Goal: Task Accomplishment & Management: Use online tool/utility

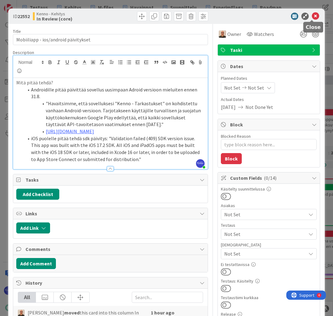
click at [312, 17] on icon at bounding box center [315, 16] width 7 height 7
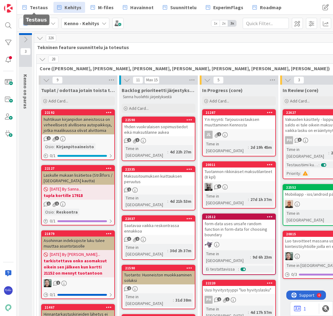
click at [38, 6] on span "Testaus" at bounding box center [39, 7] width 18 height 7
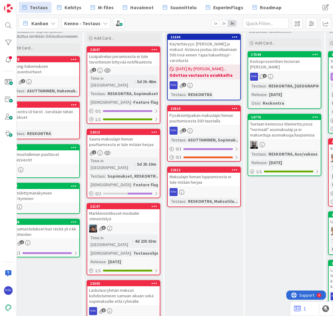
scroll to position [25, 498]
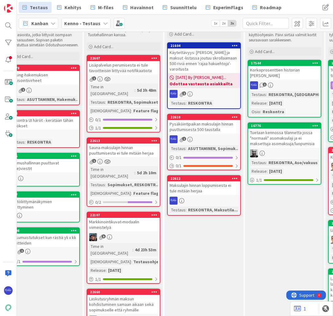
click at [206, 126] on div "Pysäköintipaikan maksulajin hinnan puuttumisesta 500 taustalla" at bounding box center [204, 127] width 72 height 14
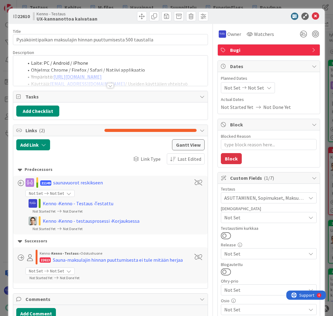
click at [108, 87] on div at bounding box center [110, 85] width 7 height 5
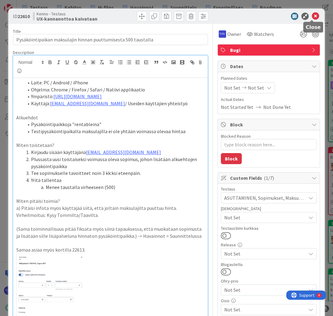
click at [312, 15] on icon at bounding box center [315, 16] width 7 height 7
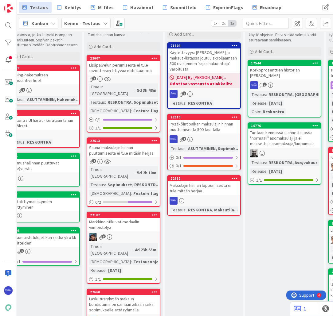
click at [215, 182] on div "Maksulajin hinnan loppumisesta ei tule mitään herjaa" at bounding box center [204, 189] width 72 height 14
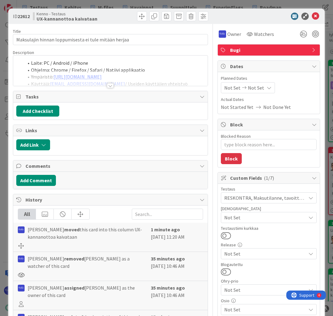
type textarea "x"
click at [108, 86] on div at bounding box center [110, 85] width 7 height 5
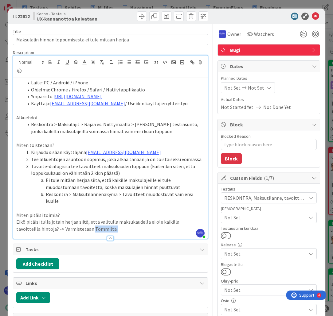
drag, startPoint x: 67, startPoint y: 221, endPoint x: 90, endPoint y: 221, distance: 23.0
click at [90, 221] on p "Eikö pitäisi tulla jotain herjaa siitä, että valitulla maksukaudella ei ole kai…" at bounding box center [110, 226] width 188 height 14
drag, startPoint x: 68, startPoint y: 222, endPoint x: 88, endPoint y: 222, distance: 20.6
click at [88, 222] on p "Eikö pitäisi tulla jotain herjaa siitä, että valitulla maksukaudella ei ole kai…" at bounding box center [110, 226] width 188 height 14
click at [160, 96] on li "Ympäristö: [URL][DOMAIN_NAME]" at bounding box center [114, 96] width 181 height 7
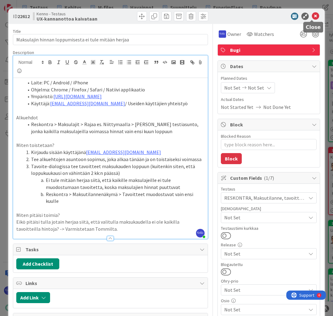
click at [312, 16] on icon at bounding box center [315, 16] width 7 height 7
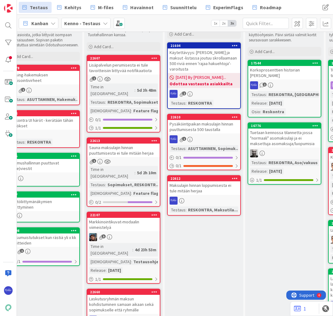
scroll to position [0, 498]
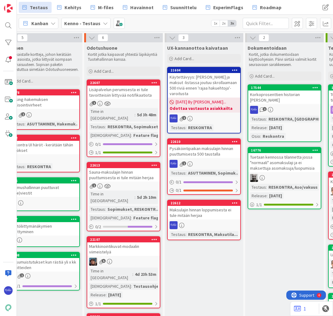
click at [201, 145] on div "Pysäköintipaikan maksulajin hinnan puuttumisesta 500 taustalla" at bounding box center [204, 152] width 72 height 14
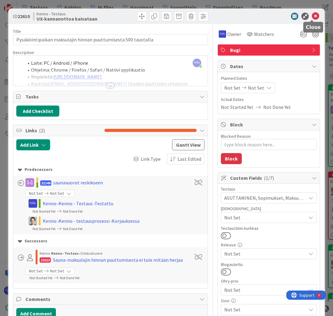
click at [312, 15] on icon at bounding box center [315, 16] width 7 height 7
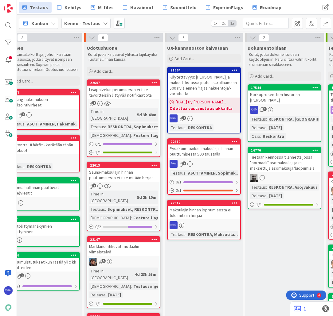
click at [211, 208] on div "Maksulajin hinnan loppumisesta ei tule mitään herjaa" at bounding box center [204, 213] width 72 height 14
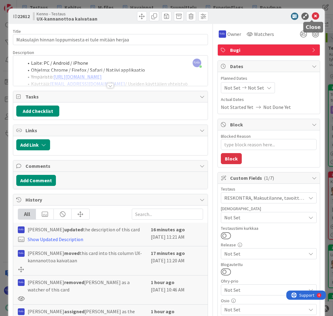
click at [312, 16] on icon at bounding box center [315, 16] width 7 height 7
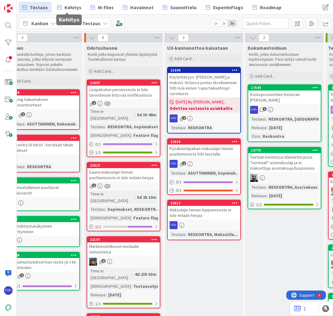
click at [73, 8] on span "Kehitys" at bounding box center [73, 7] width 17 height 7
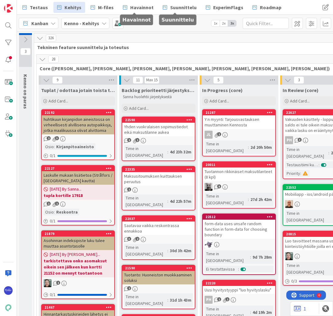
click at [139, 7] on span "Havainnot" at bounding box center [141, 7] width 23 height 7
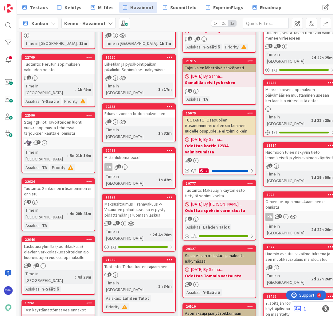
scroll to position [74, 0]
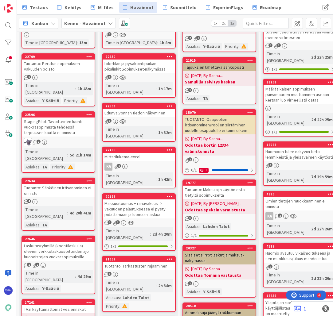
click at [162, 153] on div "Mittarilukema-excel" at bounding box center [139, 157] width 72 height 8
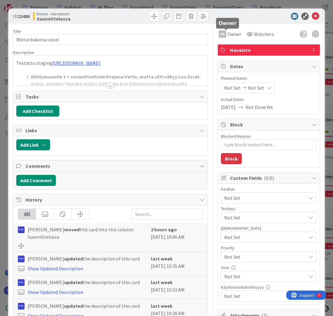
click at [229, 34] on span "Owner" at bounding box center [234, 33] width 14 height 7
type textarea "x"
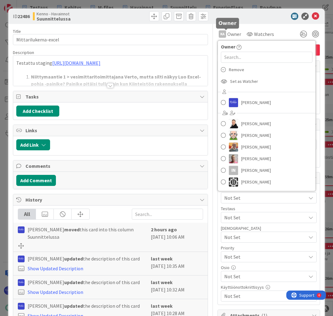
click at [229, 34] on span "Owner" at bounding box center [234, 33] width 14 height 7
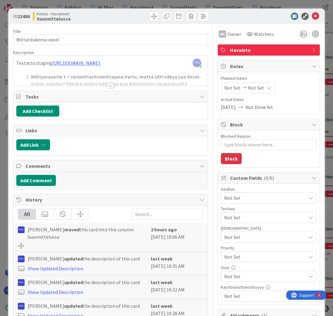
click at [107, 87] on div at bounding box center [110, 85] width 7 height 5
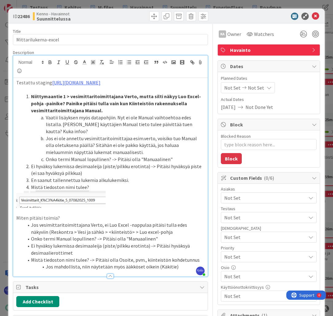
scroll to position [123, 0]
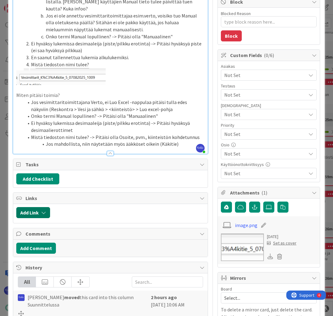
click at [38, 218] on button "Add Link" at bounding box center [33, 212] width 34 height 11
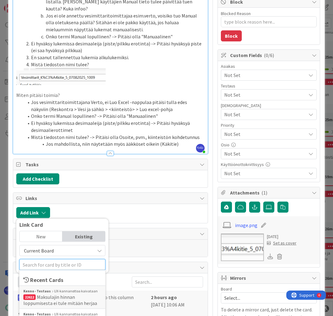
click at [58, 271] on input "text" at bounding box center [62, 265] width 86 height 11
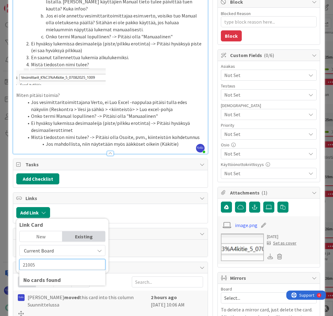
type input "21005"
click at [57, 255] on span "Current Board" at bounding box center [57, 251] width 69 height 9
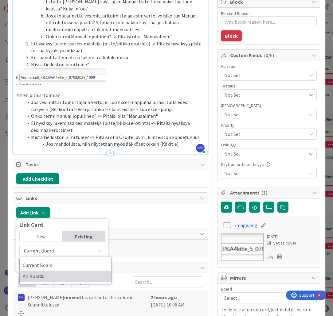
click at [58, 281] on span "All Boards" at bounding box center [65, 276] width 85 height 9
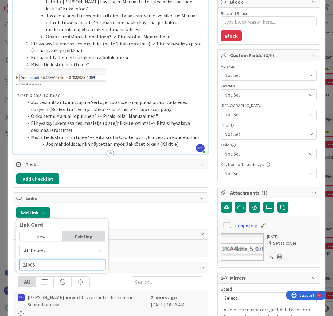
click at [62, 271] on input "21005" at bounding box center [62, 265] width 86 height 11
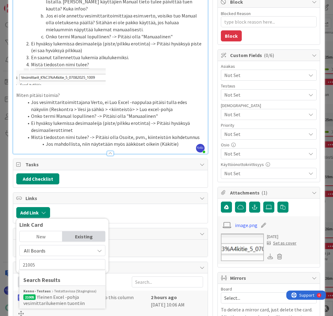
click at [66, 294] on div "Kenno - Testaus Testattavissa (Stagingissa)" at bounding box center [62, 292] width 78 height 6
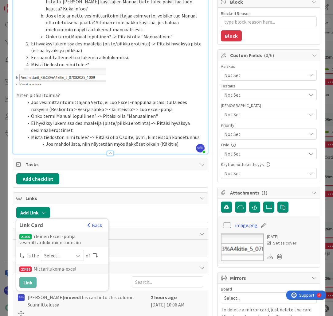
click at [77, 258] on icon at bounding box center [78, 255] width 5 height 5
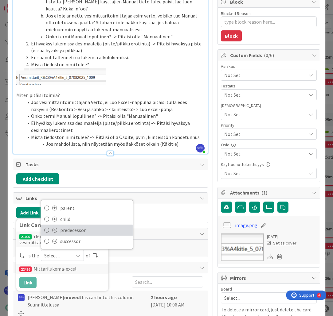
click at [76, 235] on span "predecessor" at bounding box center [94, 230] width 69 height 9
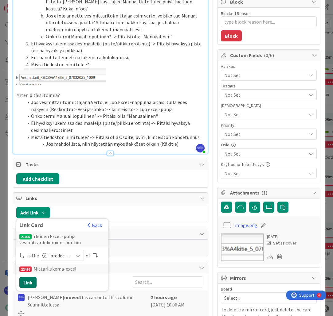
click at [27, 288] on button "Link" at bounding box center [27, 282] width 17 height 11
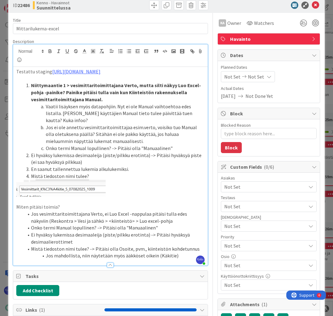
scroll to position [0, 0]
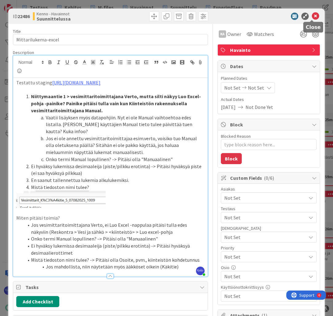
click at [312, 16] on icon at bounding box center [315, 16] width 7 height 7
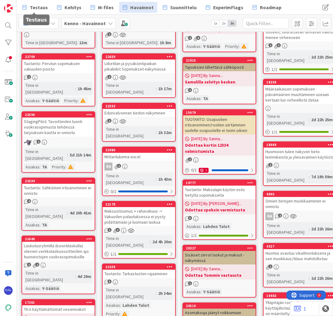
click at [43, 7] on span "Testaus" at bounding box center [39, 7] width 18 height 7
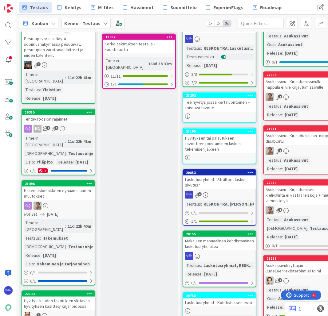
scroll to position [516, 0]
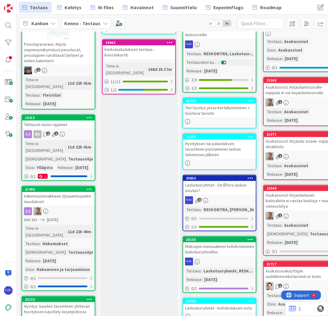
click at [69, 208] on div at bounding box center [58, 212] width 72 height 8
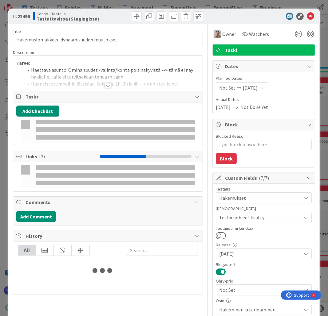
type textarea "x"
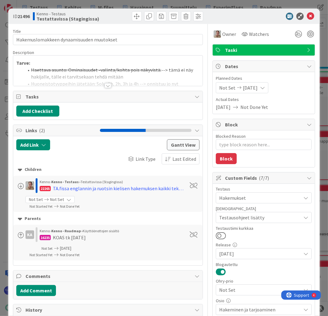
click at [107, 85] on div at bounding box center [107, 85] width 7 height 5
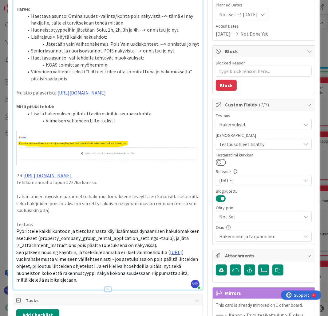
scroll to position [74, 0]
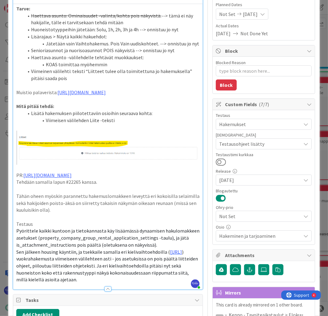
click at [55, 228] on p "Testaus" at bounding box center [107, 224] width 183 height 7
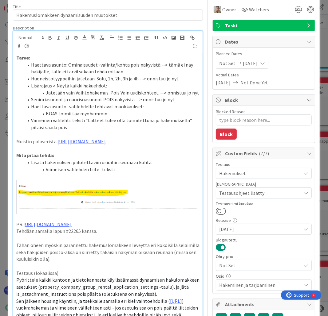
scroll to position [0, 0]
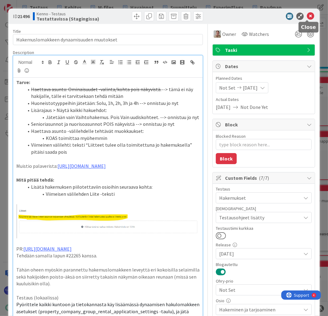
click at [307, 16] on icon at bounding box center [310, 16] width 7 height 7
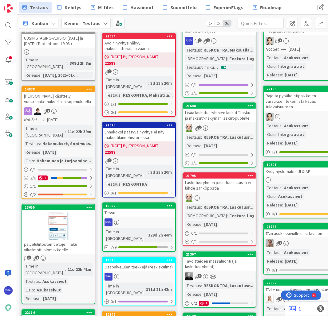
scroll to position [49, 0]
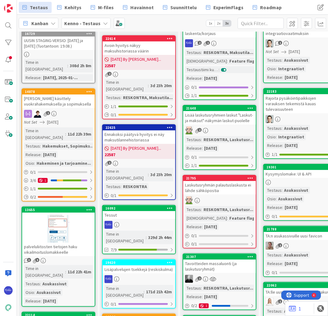
click at [216, 127] on div "2" at bounding box center [219, 131] width 72 height 8
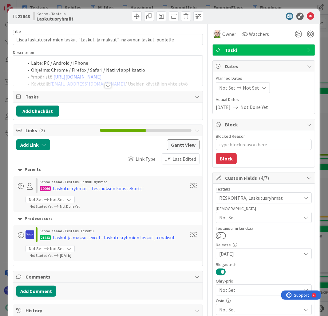
click at [106, 85] on div at bounding box center [107, 85] width 7 height 5
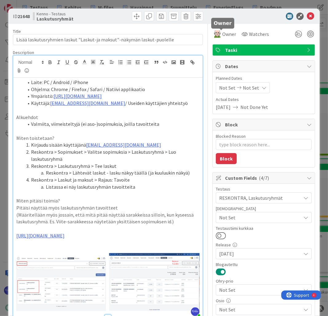
click at [222, 34] on span "Owner" at bounding box center [229, 33] width 14 height 7
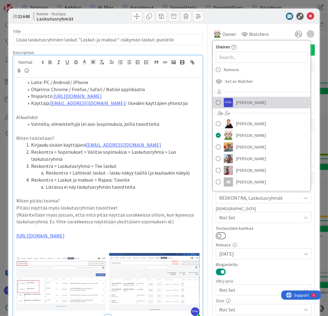
click at [244, 103] on span "[PERSON_NAME]" at bounding box center [251, 102] width 30 height 9
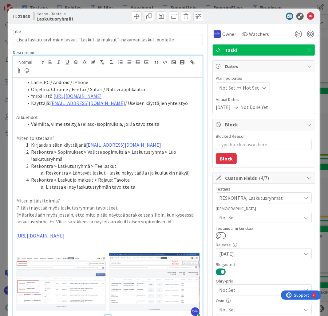
type textarea "x"
click at [309, 14] on icon at bounding box center [310, 16] width 7 height 7
